Goal: Find specific page/section: Find specific page/section

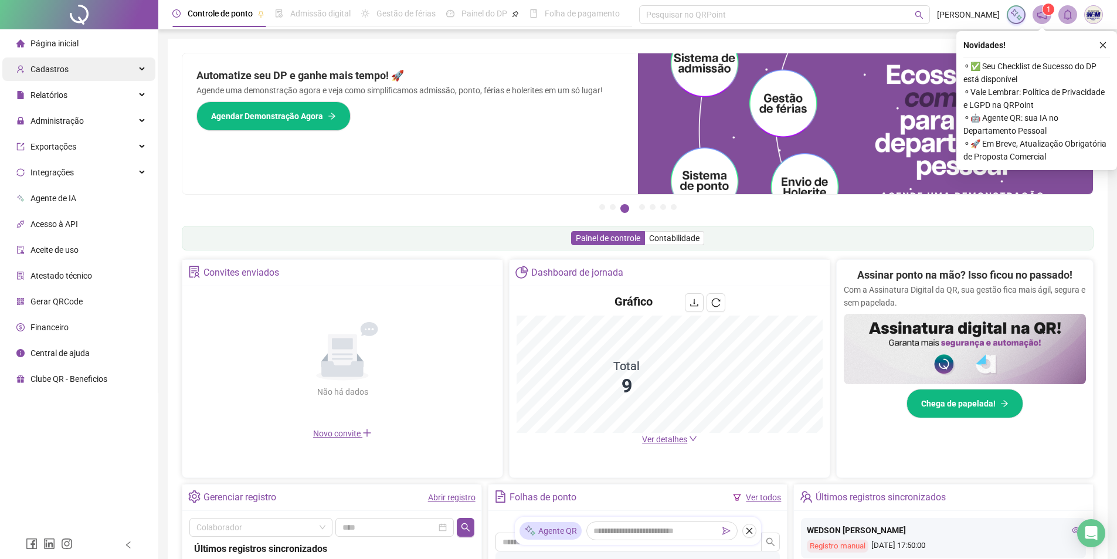
click at [66, 72] on span "Cadastros" at bounding box center [49, 69] width 38 height 9
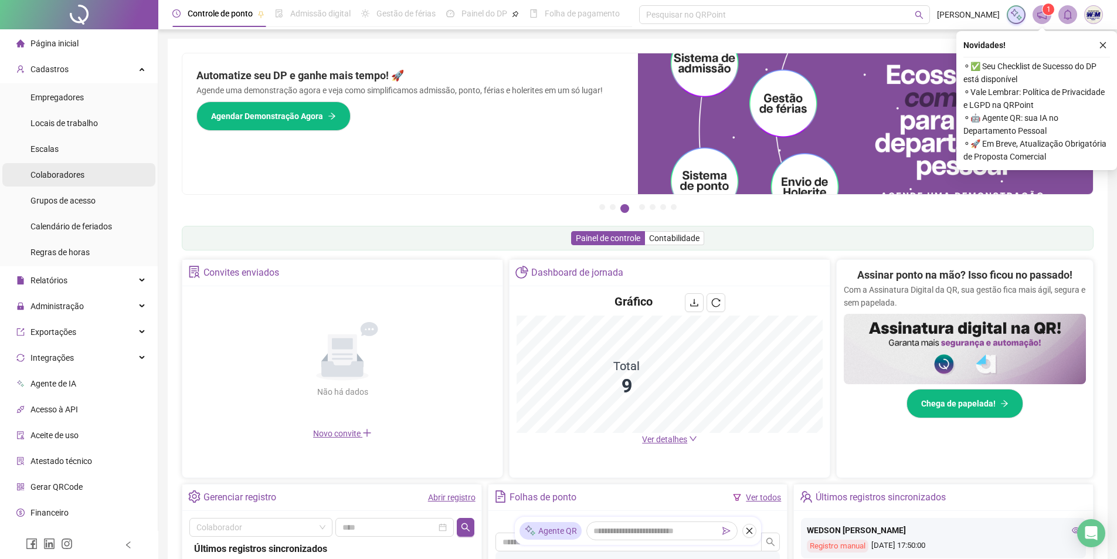
click at [80, 171] on span "Colaboradores" at bounding box center [57, 174] width 54 height 9
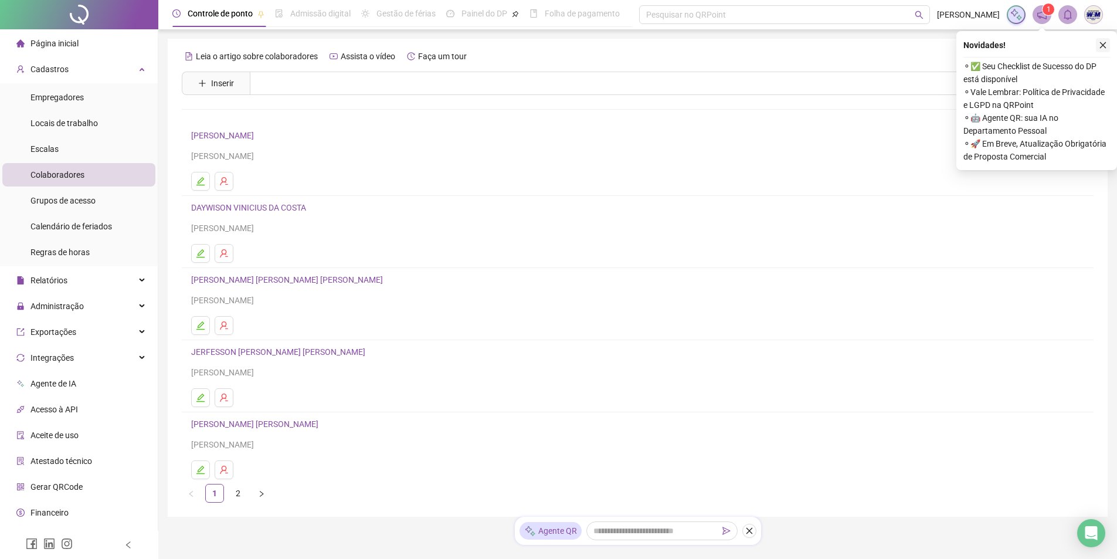
click at [1101, 45] on icon "close" at bounding box center [1103, 45] width 8 height 8
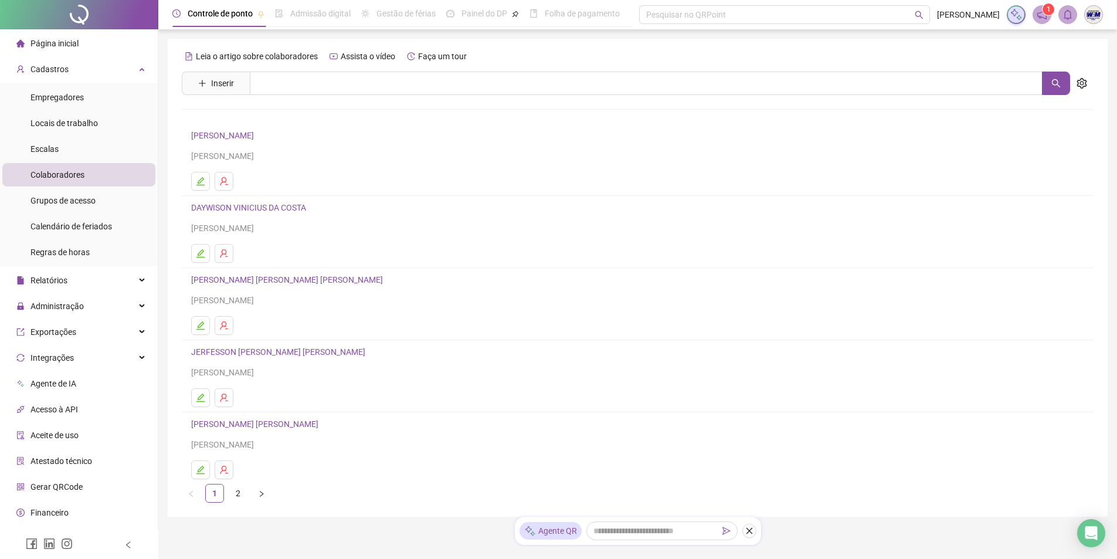
scroll to position [36, 0]
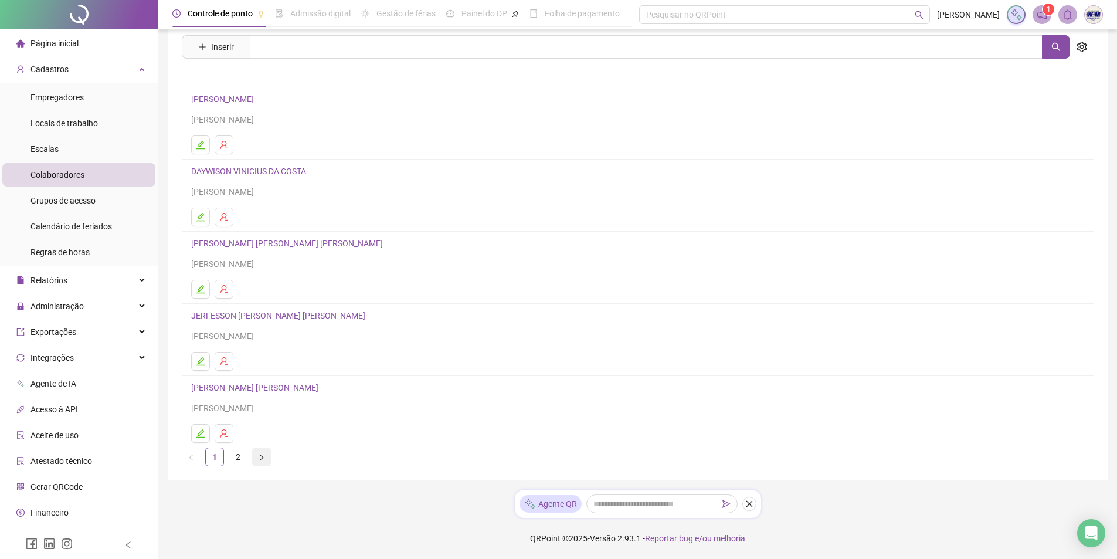
click at [260, 458] on icon "right" at bounding box center [261, 457] width 7 height 7
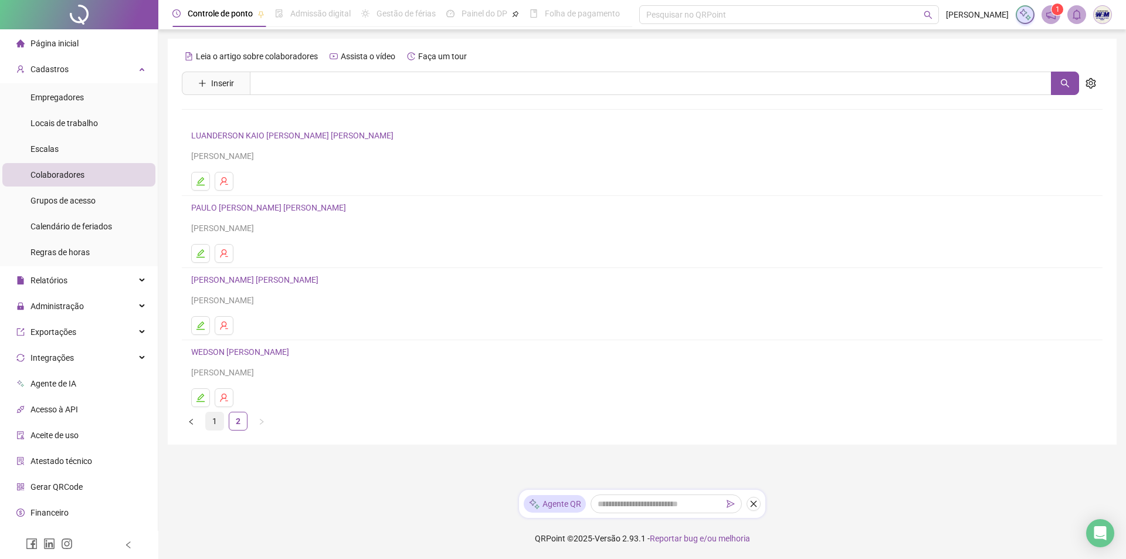
click at [216, 422] on link "1" at bounding box center [215, 421] width 18 height 18
